Goal: Entertainment & Leisure: Consume media (video, audio)

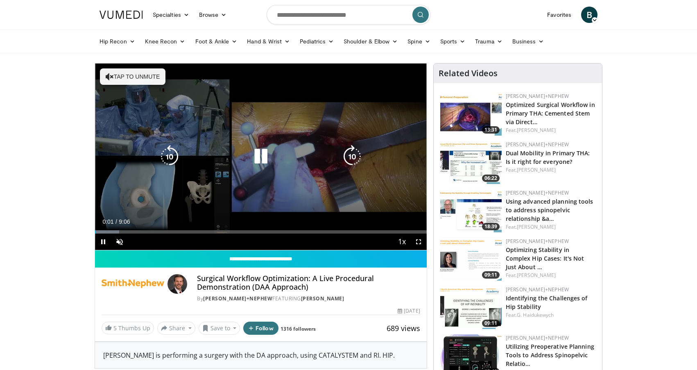
click at [261, 158] on icon "Video Player" at bounding box center [260, 156] width 23 height 23
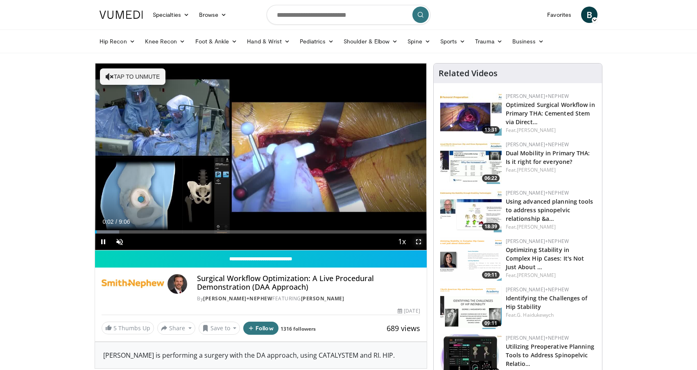
click at [420, 244] on span "Video Player" at bounding box center [418, 241] width 16 height 16
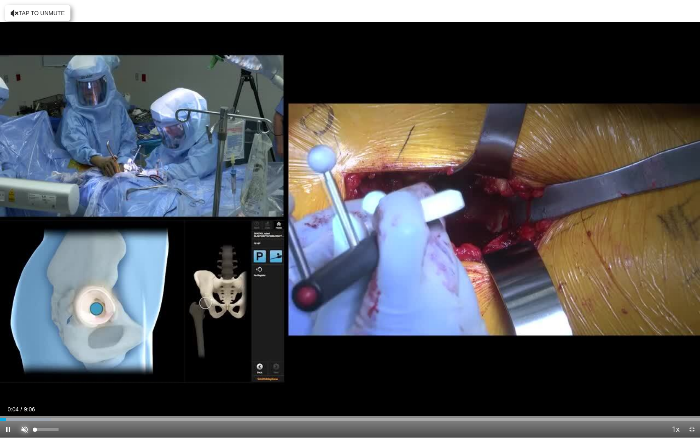
click at [25, 369] on span "Video Player" at bounding box center [24, 429] width 16 height 16
click at [23, 369] on div "Progress Bar" at bounding box center [23, 419] width 1 height 3
click at [29, 369] on div "Progress Bar" at bounding box center [29, 419] width 1 height 3
click at [37, 369] on div "Loaded : 14.66% 0:25 0:29" at bounding box center [350, 417] width 700 height 8
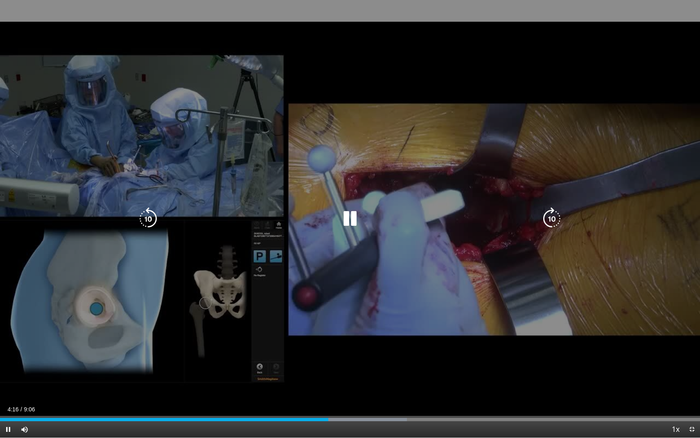
click at [542, 213] on icon "Video Player" at bounding box center [551, 218] width 23 height 23
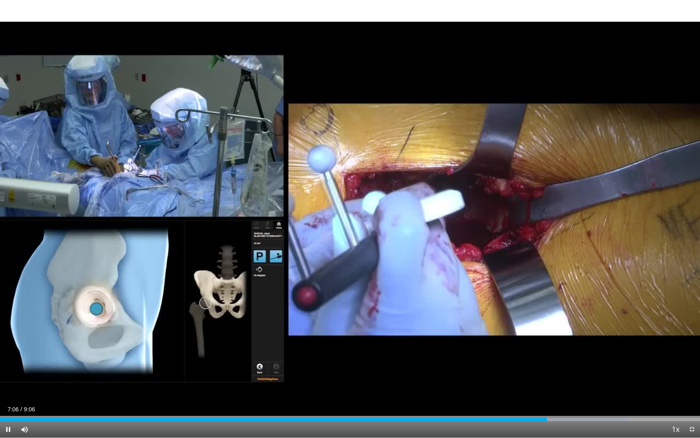
click at [696, 289] on div "20 seconds Tap to unmute" at bounding box center [350, 218] width 700 height 437
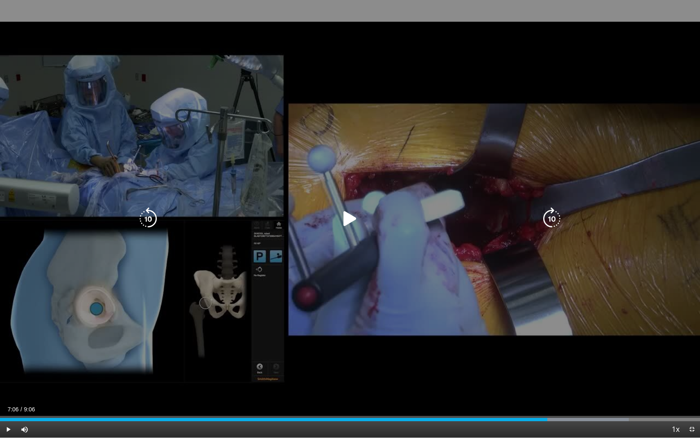
click at [696, 289] on div "20 seconds Tap to unmute" at bounding box center [350, 218] width 700 height 437
click at [145, 218] on icon "Video Player" at bounding box center [148, 218] width 23 height 23
click at [350, 221] on icon "Video Player" at bounding box center [350, 218] width 23 height 23
click at [343, 211] on icon "Video Player" at bounding box center [350, 218] width 23 height 23
click at [510, 290] on div "10 seconds Tap to unmute" at bounding box center [350, 218] width 700 height 437
